Goal: Task Accomplishment & Management: Use online tool/utility

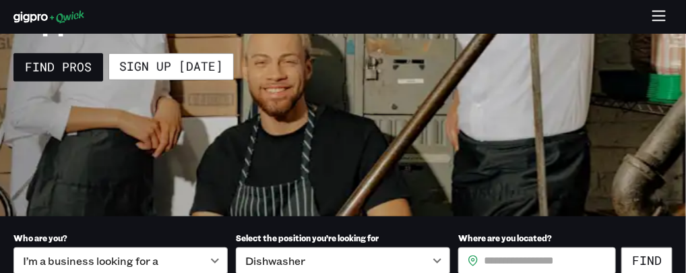
scroll to position [242, 0]
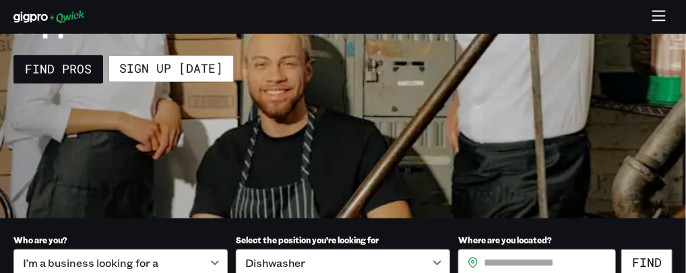
click at [658, 17] on icon "button" at bounding box center [660, 17] width 16 height 16
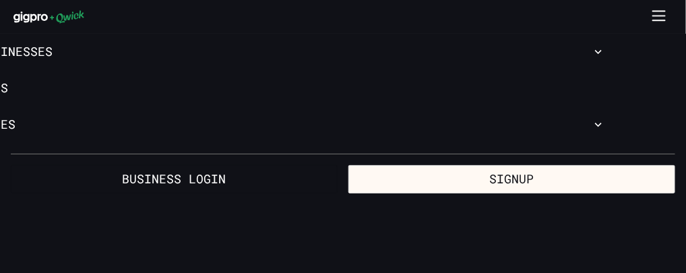
scroll to position [0, 0]
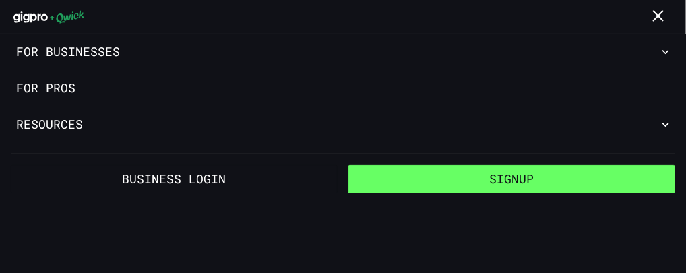
click at [448, 189] on button "Signup" at bounding box center [511, 179] width 327 height 28
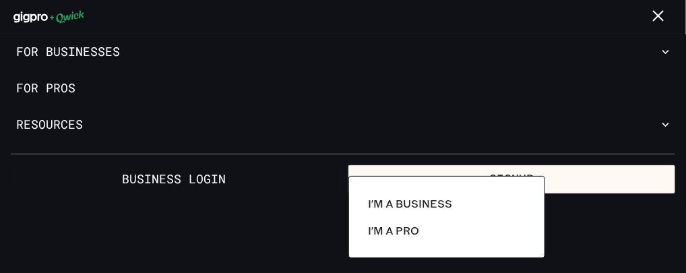
click at [72, 90] on div at bounding box center [343, 136] width 686 height 273
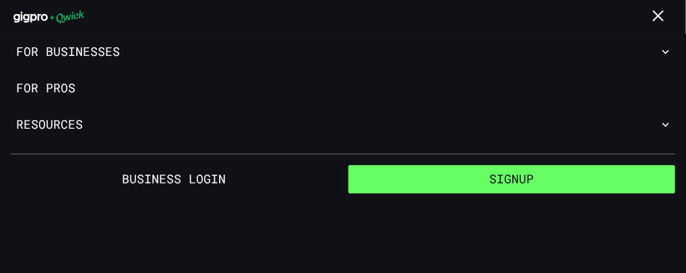
click at [429, 192] on button "Signup" at bounding box center [511, 179] width 327 height 28
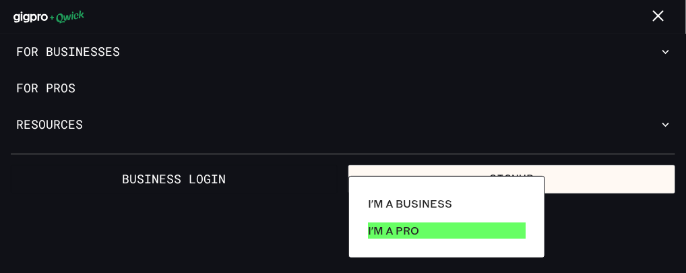
click at [408, 232] on p "I'm a Pro" at bounding box center [393, 230] width 51 height 16
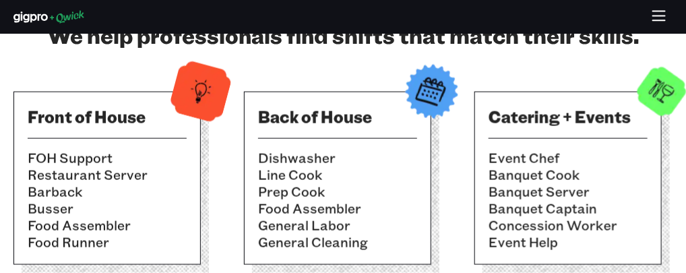
scroll to position [512, 0]
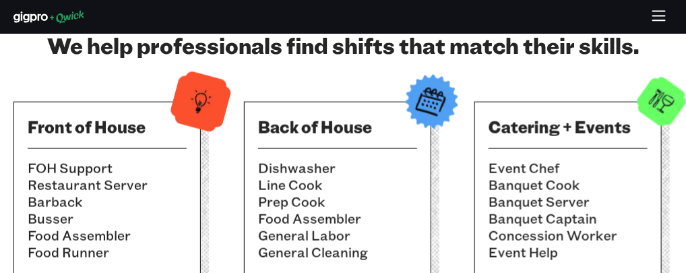
click at [659, 17] on icon "button" at bounding box center [660, 17] width 16 height 16
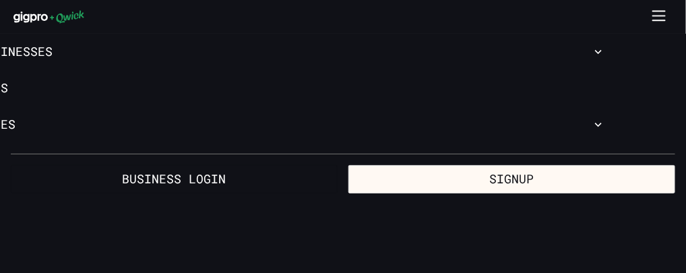
scroll to position [0, 0]
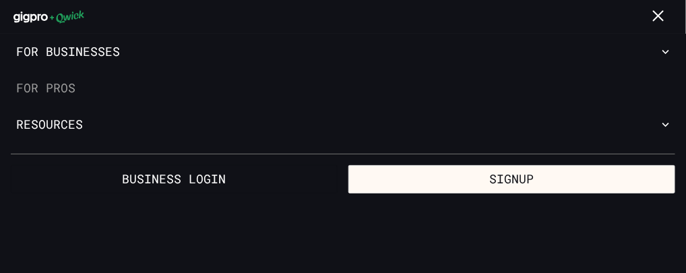
click at [78, 93] on link "For Pros" at bounding box center [343, 88] width 686 height 36
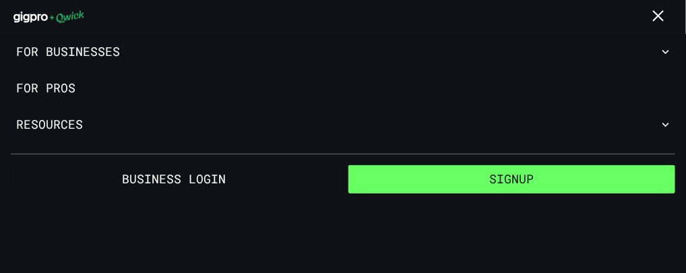
click at [481, 189] on button "Signup" at bounding box center [511, 179] width 327 height 28
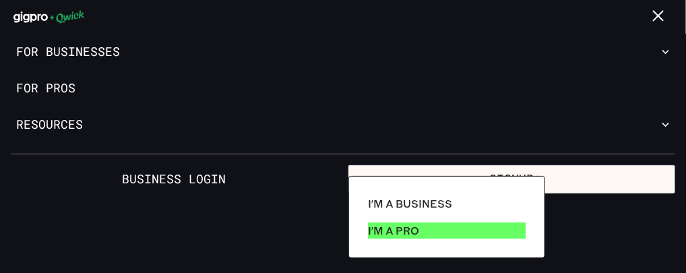
click at [460, 231] on link "I'm a Pro" at bounding box center [447, 230] width 168 height 27
click at [400, 238] on p "I'm a Pro" at bounding box center [393, 230] width 51 height 16
click at [363, 217] on link "I'm a Pro" at bounding box center [447, 230] width 168 height 27
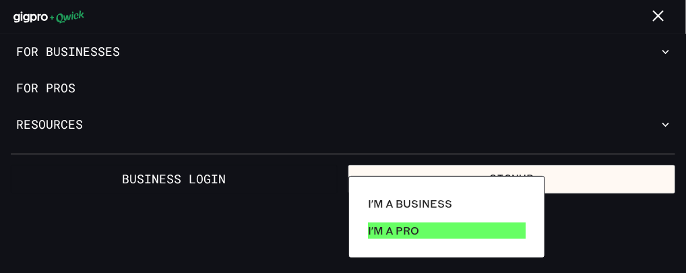
click at [372, 235] on p "I'm a Pro" at bounding box center [393, 230] width 51 height 16
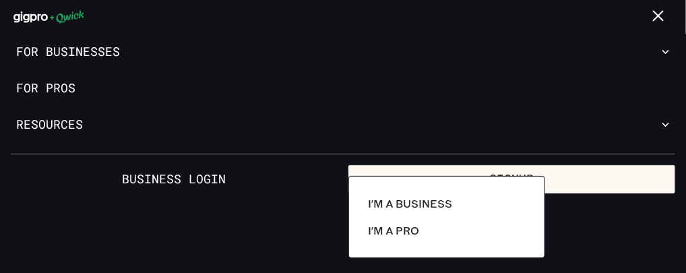
click at [55, 94] on div at bounding box center [343, 136] width 686 height 273
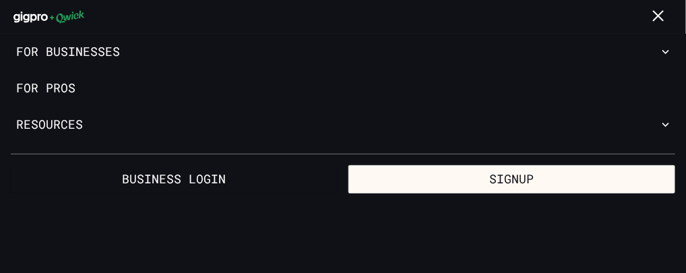
click at [55, 94] on link "For Pros" at bounding box center [343, 88] width 686 height 36
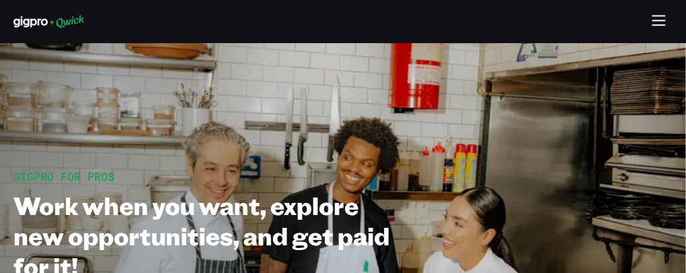
click at [656, 23] on icon "button" at bounding box center [660, 22] width 16 height 16
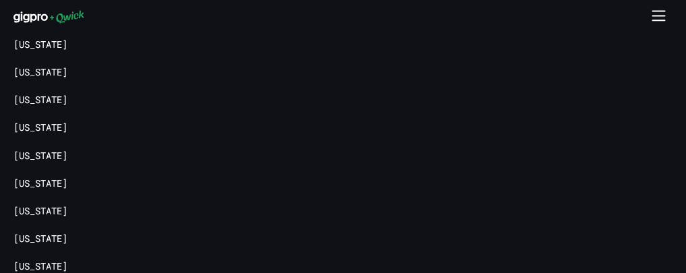
scroll to position [2721, 0]
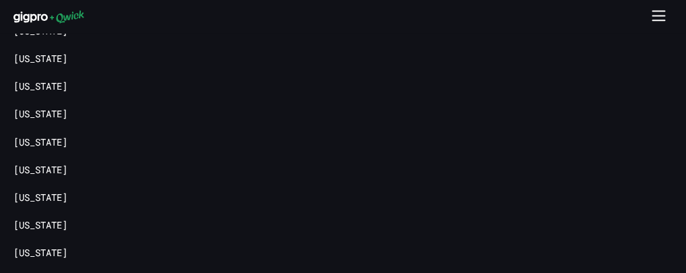
click at [36, 10] on link "[US_STATE]" at bounding box center [40, 3] width 54 height 13
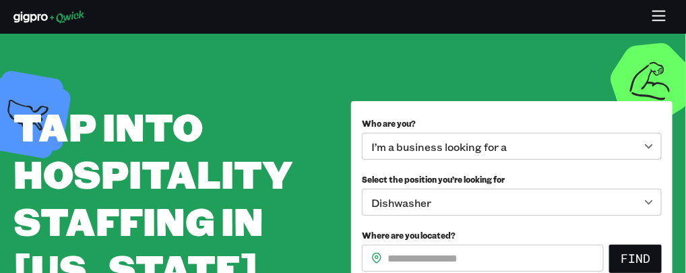
click at [645, 207] on body "**********" at bounding box center [343, 136] width 686 height 273
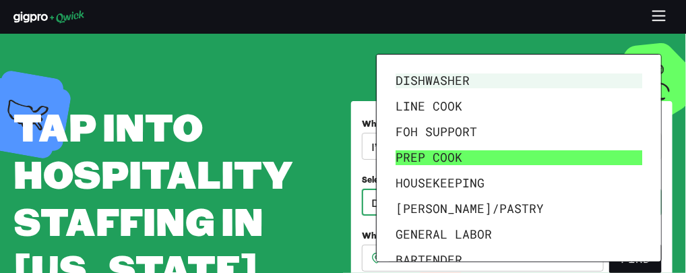
click at [455, 158] on li "Prep Cook" at bounding box center [518, 158] width 257 height 26
type input "*********"
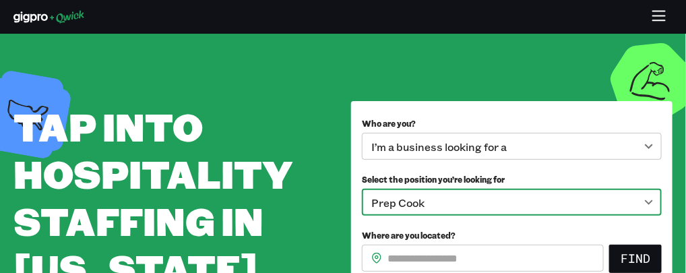
scroll to position [13, 0]
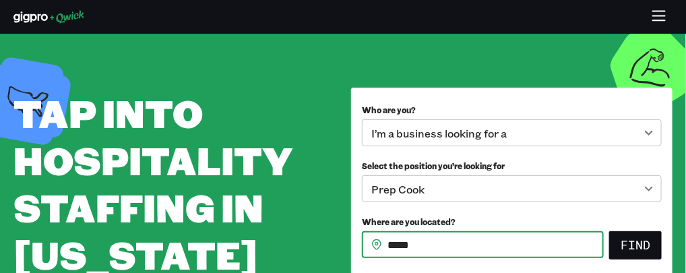
type input "*****"
click at [609, 231] on button "Find" at bounding box center [635, 245] width 53 height 28
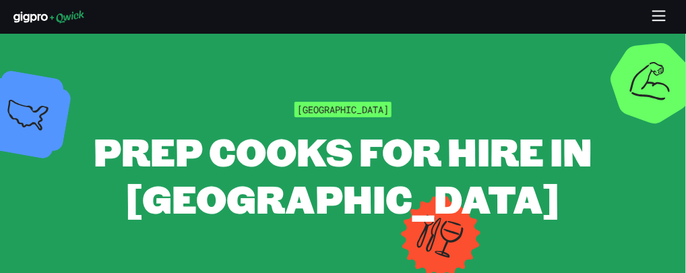
click at [669, 12] on button "button" at bounding box center [659, 17] width 26 height 26
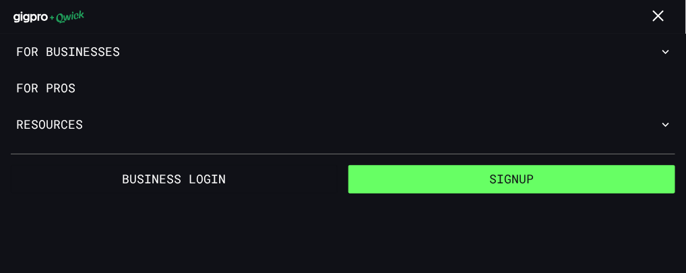
click at [520, 189] on button "Signup" at bounding box center [511, 179] width 327 height 28
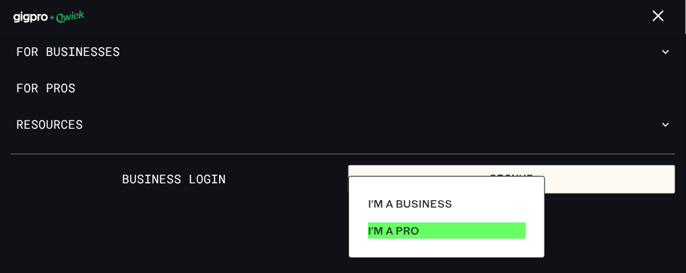
click at [508, 239] on link "I'm a Pro" at bounding box center [447, 230] width 168 height 27
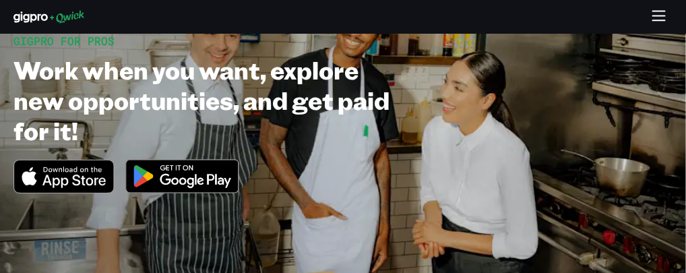
scroll to position [134, 0]
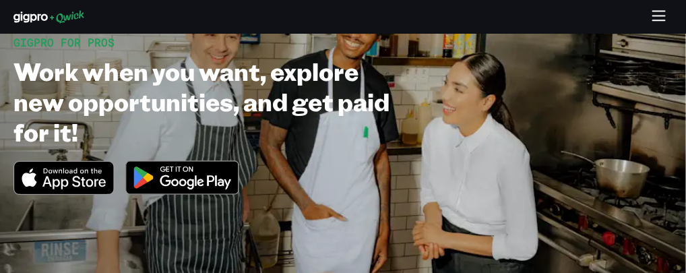
click at [88, 194] on icon "Download on the App Store" at bounding box center [63, 178] width 99 height 32
click at [179, 179] on img at bounding box center [182, 177] width 131 height 51
click at [660, 18] on icon "button" at bounding box center [660, 17] width 16 height 16
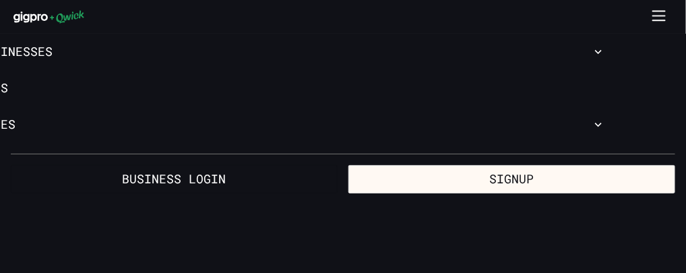
scroll to position [0, 0]
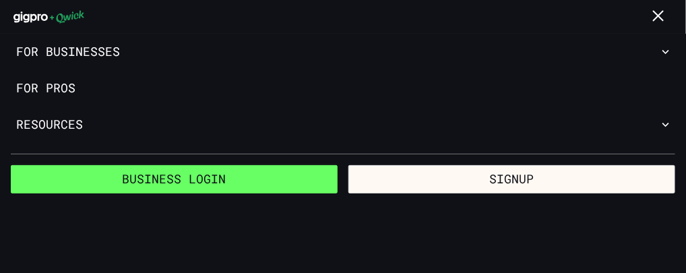
click at [170, 175] on link "Business Login" at bounding box center [174, 179] width 327 height 28
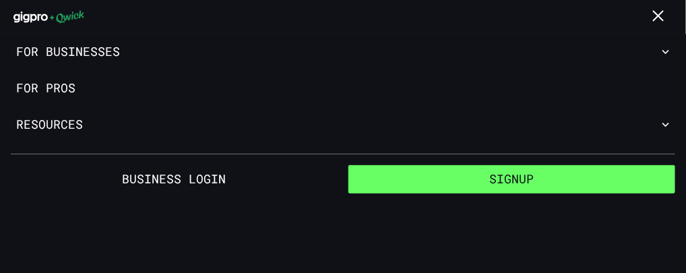
click at [483, 179] on button "Signup" at bounding box center [511, 179] width 327 height 28
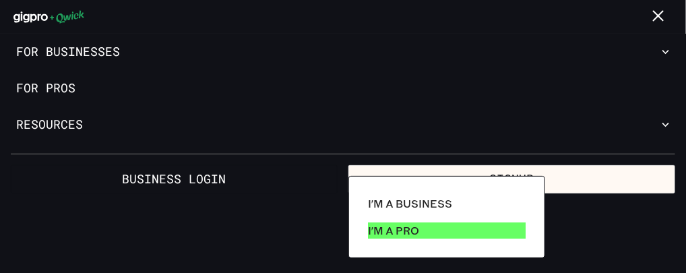
click at [464, 231] on link "I'm a Pro" at bounding box center [447, 230] width 168 height 27
click at [363, 217] on link "I'm a Pro" at bounding box center [447, 230] width 168 height 27
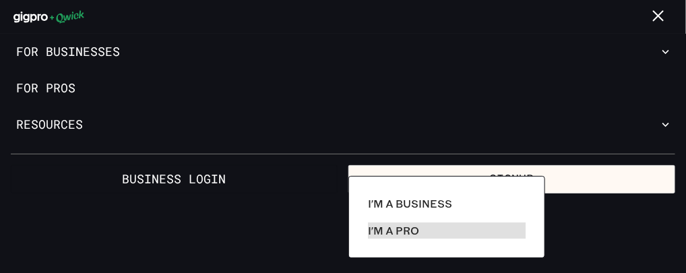
click at [29, 94] on div at bounding box center [343, 136] width 686 height 273
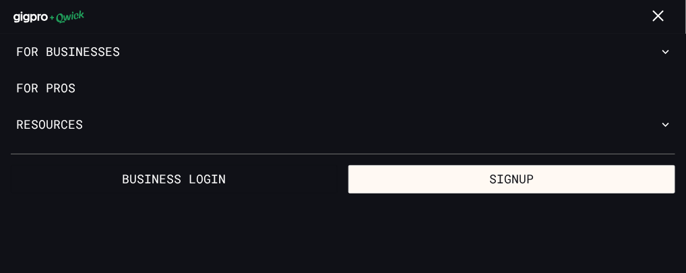
click at [29, 94] on link "For Pros" at bounding box center [343, 88] width 686 height 36
click at [662, 14] on icon "button" at bounding box center [660, 17] width 16 height 16
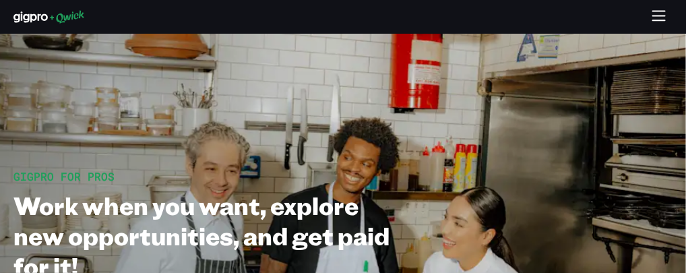
click at [663, 12] on icon "button" at bounding box center [660, 17] width 16 height 16
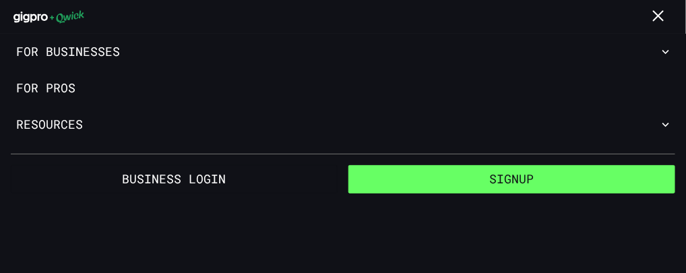
click at [518, 183] on button "Signup" at bounding box center [511, 179] width 327 height 28
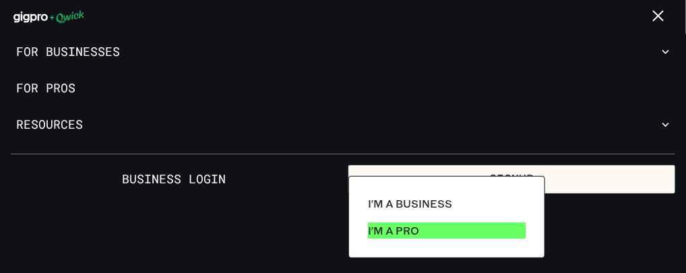
click at [475, 237] on link "I'm a Pro" at bounding box center [447, 230] width 168 height 27
click at [363, 217] on link "I'm a Pro" at bounding box center [447, 230] width 168 height 27
click at [494, 231] on link "I'm a Pro" at bounding box center [447, 230] width 168 height 27
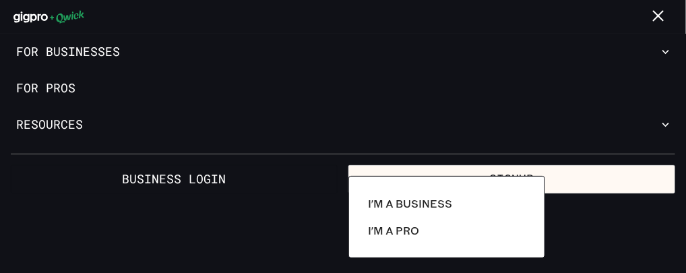
click at [669, 133] on div at bounding box center [343, 136] width 686 height 273
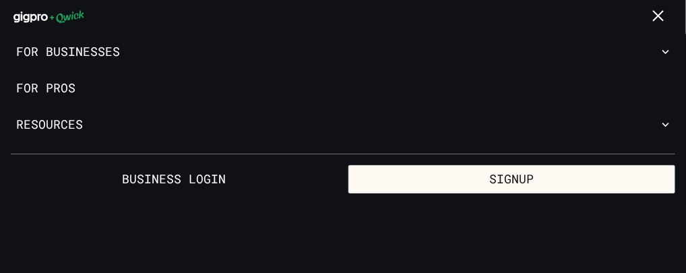
click at [669, 131] on icon "button" at bounding box center [665, 124] width 13 height 13
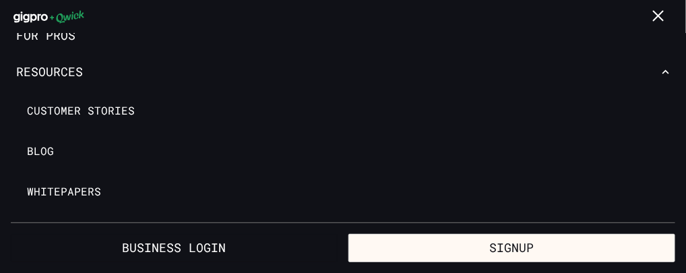
scroll to position [64, 0]
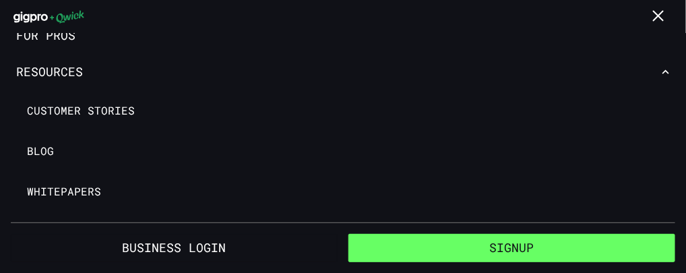
click at [526, 236] on button "Signup" at bounding box center [511, 248] width 327 height 28
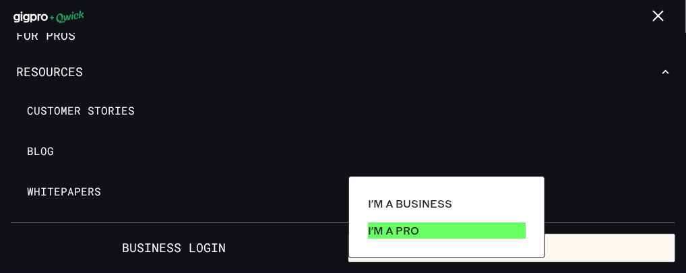
click at [435, 241] on link "I'm a Pro" at bounding box center [447, 230] width 168 height 27
click at [363, 217] on link "I'm a Pro" at bounding box center [447, 230] width 168 height 27
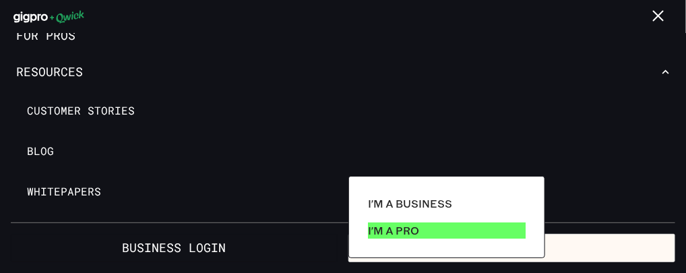
click at [363, 217] on link "I'm a Pro" at bounding box center [447, 230] width 168 height 27
click at [417, 237] on p "I'm a Pro" at bounding box center [393, 230] width 51 height 16
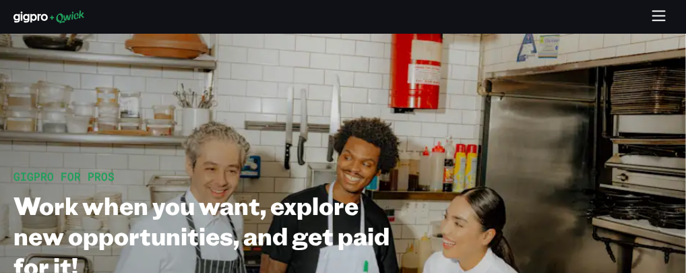
click at [18, 18] on icon at bounding box center [30, 16] width 34 height 11
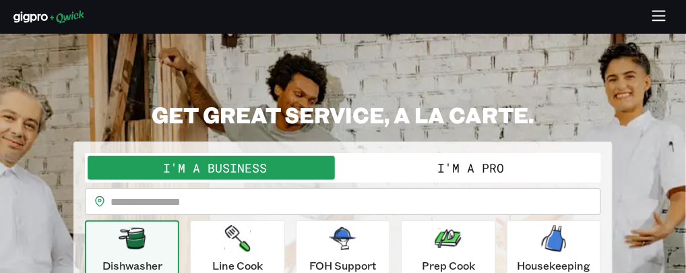
click at [433, 175] on button "I'm a Pro" at bounding box center [470, 168] width 255 height 24
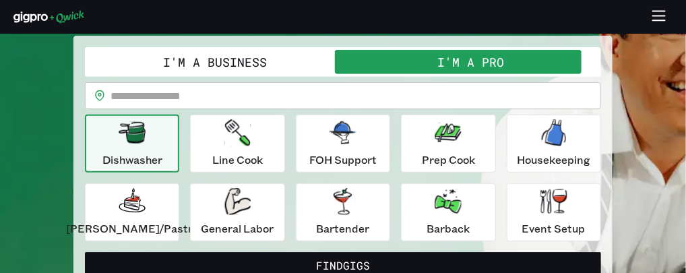
scroll to position [107, 0]
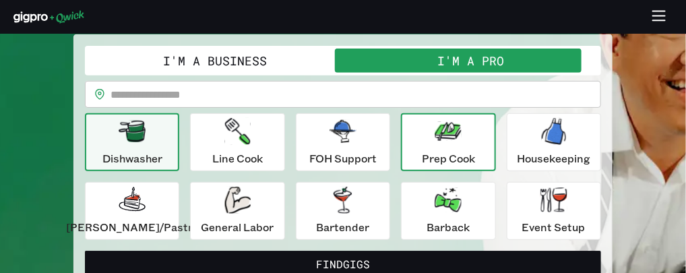
click at [482, 150] on button "Prep Cook" at bounding box center [448, 142] width 94 height 58
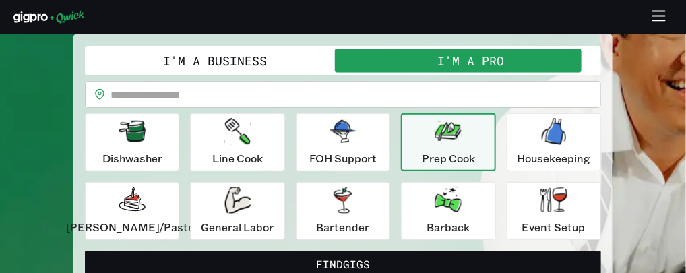
click at [400, 108] on input "text" at bounding box center [356, 94] width 491 height 27
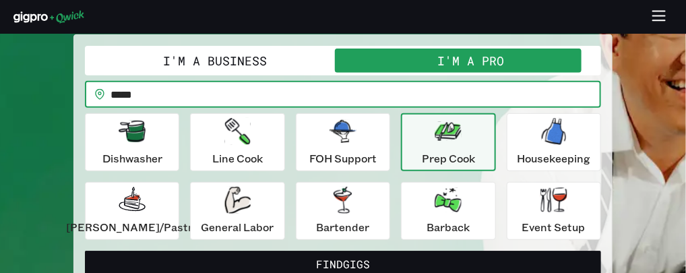
type input "*****"
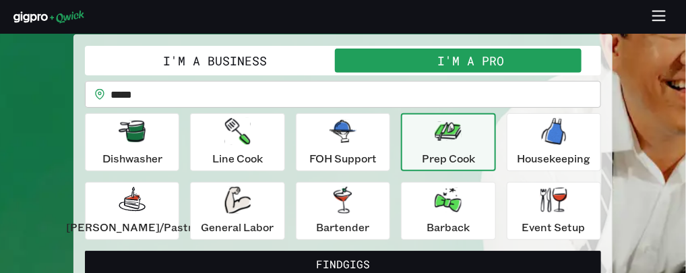
scroll to position [121, 0]
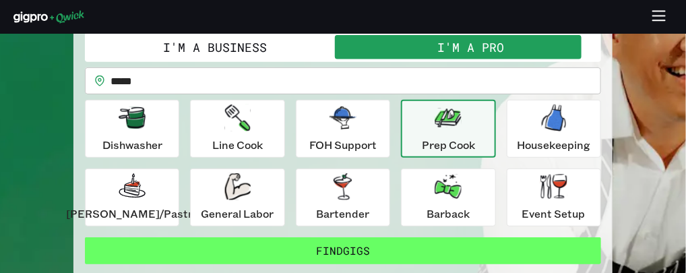
click at [327, 262] on button "Find Gigs" at bounding box center [343, 250] width 516 height 27
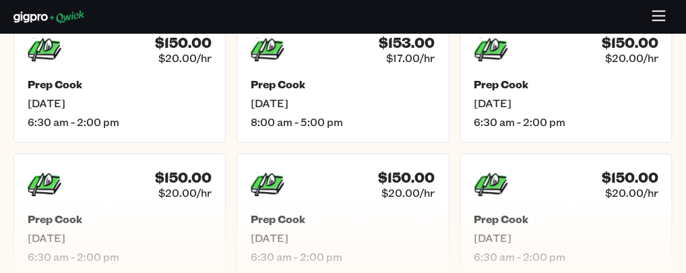
scroll to position [350, 0]
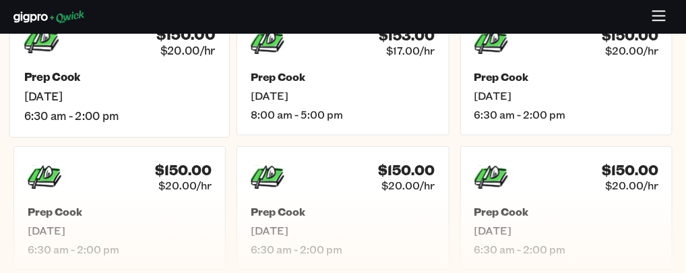
click at [71, 102] on div "Prep Cook [DATE] 6:30 am - 2:00 pm" at bounding box center [119, 96] width 191 height 53
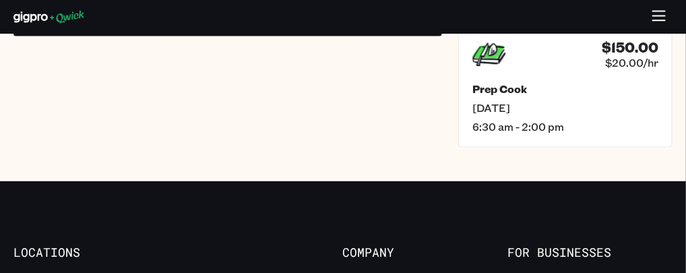
scroll to position [512, 0]
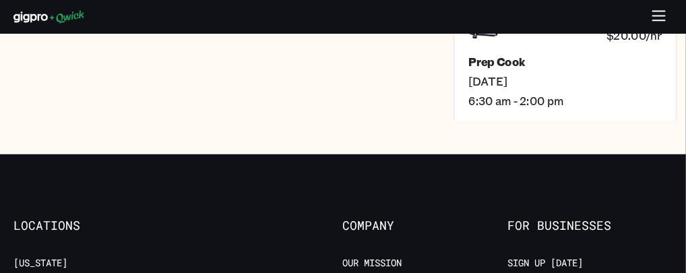
click at [534, 63] on div "$150.00 $20.00/hr Prep Cook [DATE] 6:30 am - 2:00 pm" at bounding box center [565, 58] width 223 height 129
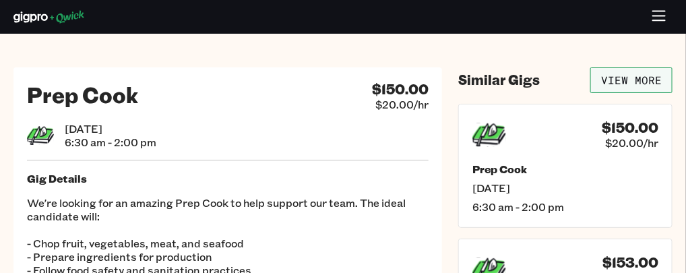
click at [613, 85] on link "View More" at bounding box center [631, 80] width 82 height 26
